Goal: Find specific page/section: Find specific page/section

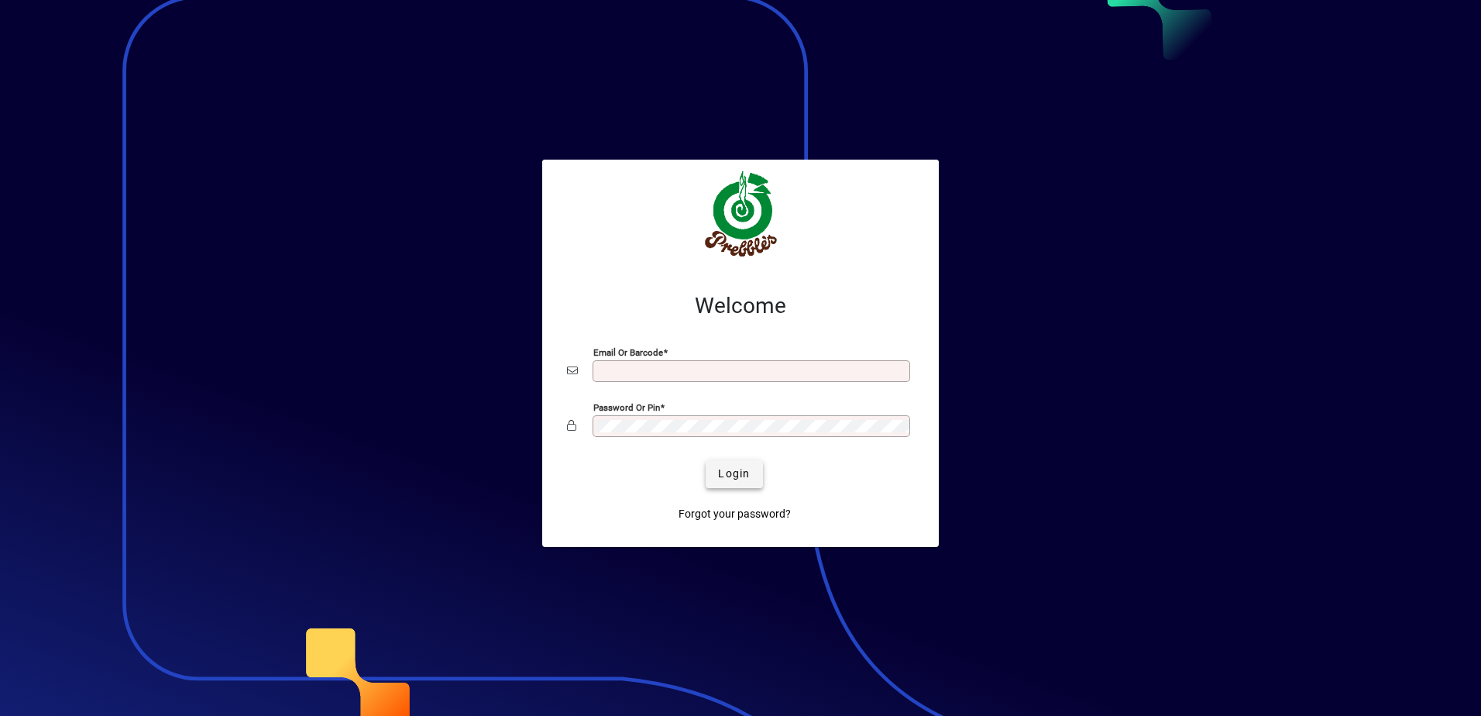
type input "**********"
click at [738, 474] on span "Login" at bounding box center [734, 474] width 32 height 16
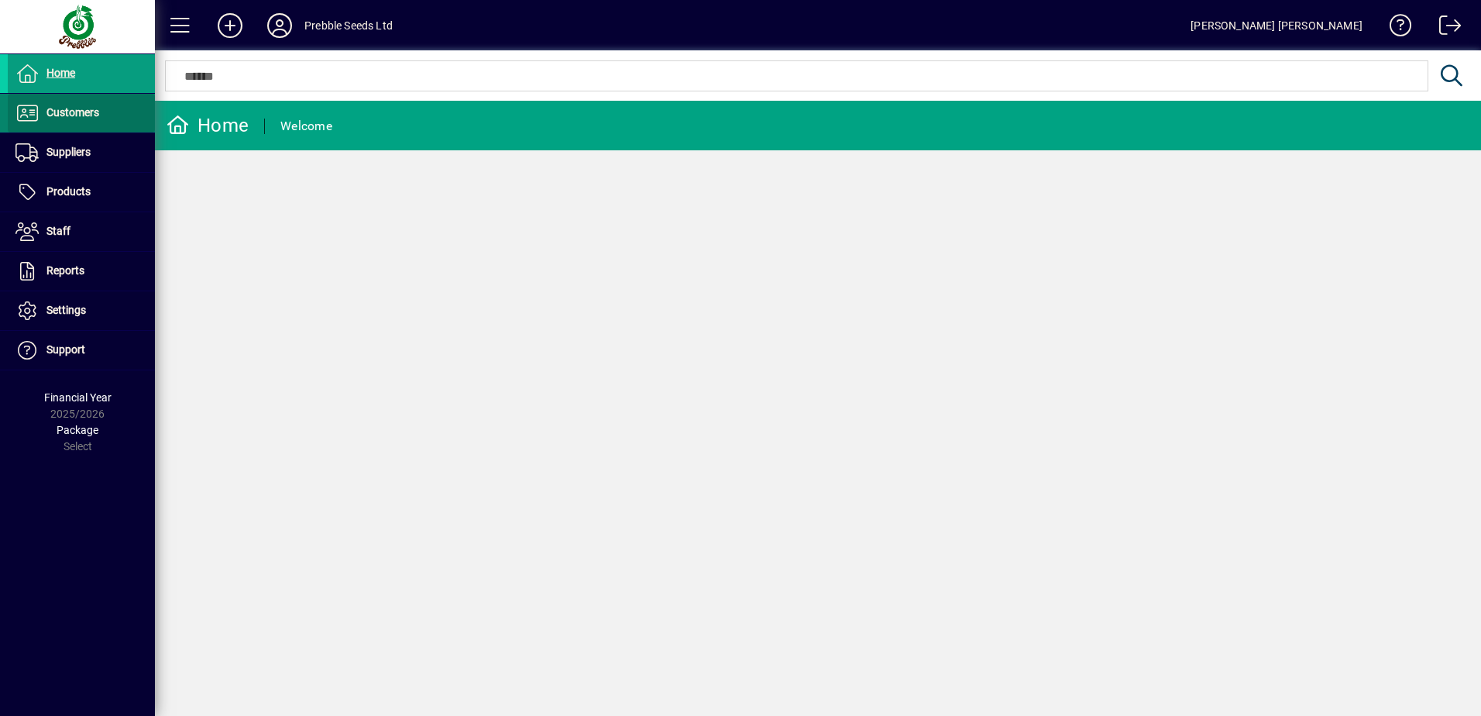
click at [74, 115] on span "Customers" at bounding box center [72, 112] width 53 height 12
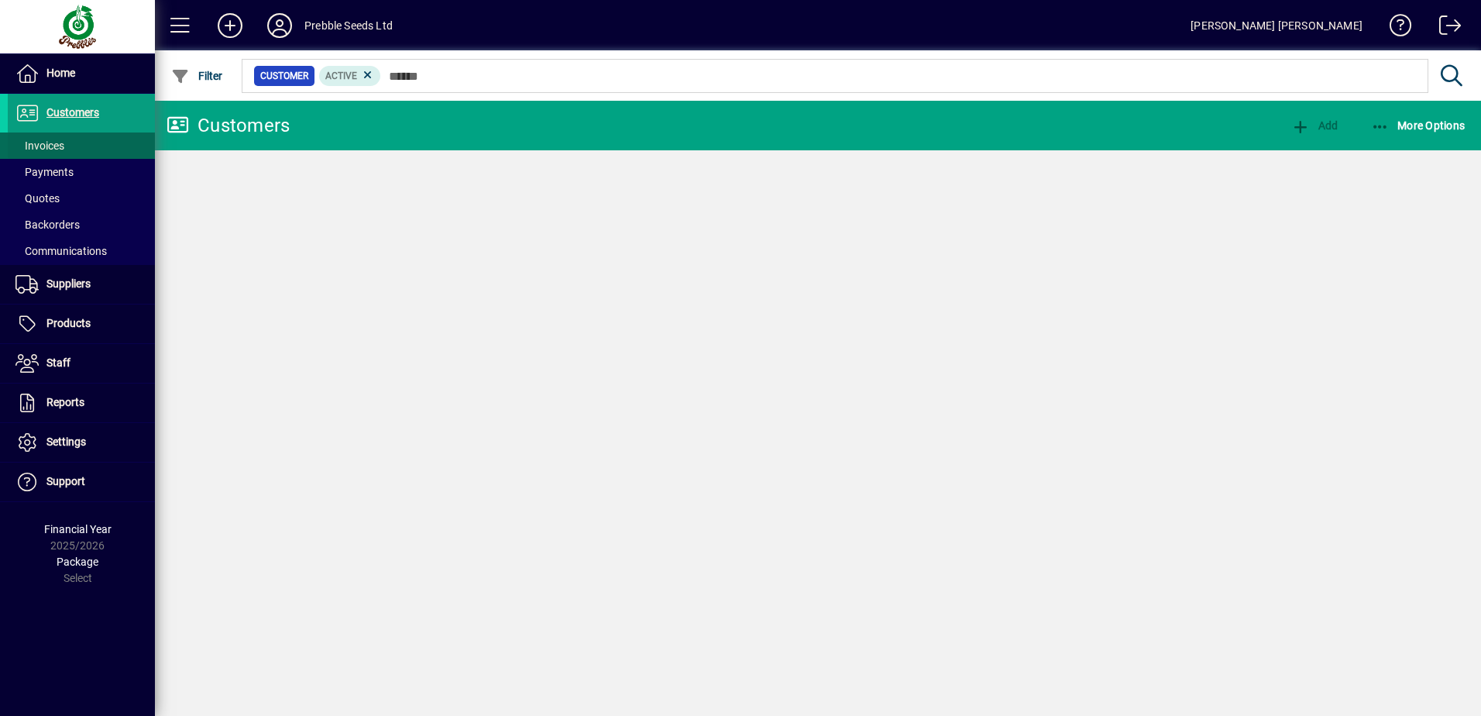
click at [53, 149] on span "Invoices" at bounding box center [39, 145] width 49 height 12
